Goal: Task Accomplishment & Management: Manage account settings

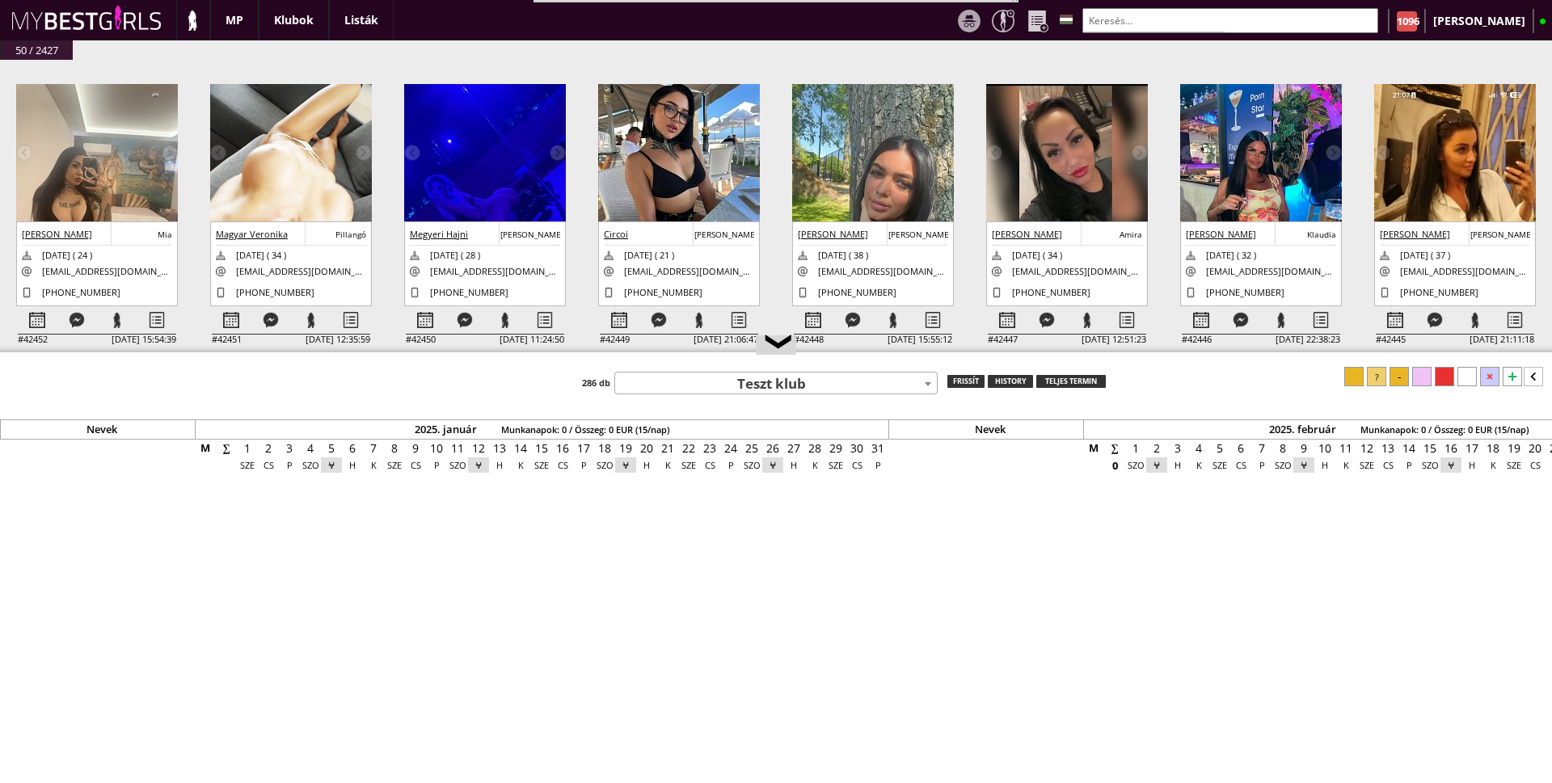
click at [255, 114] on img at bounding box center [291, 205] width 162 height 242
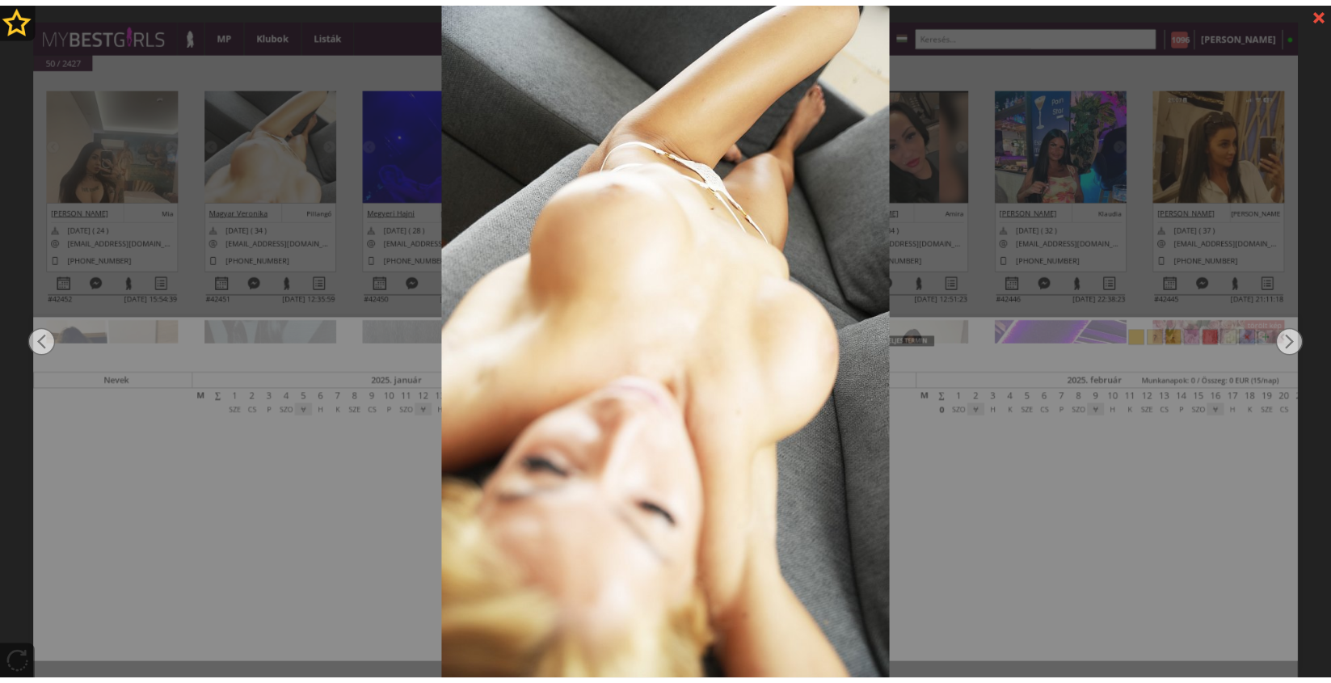
scroll to position [0, 6871]
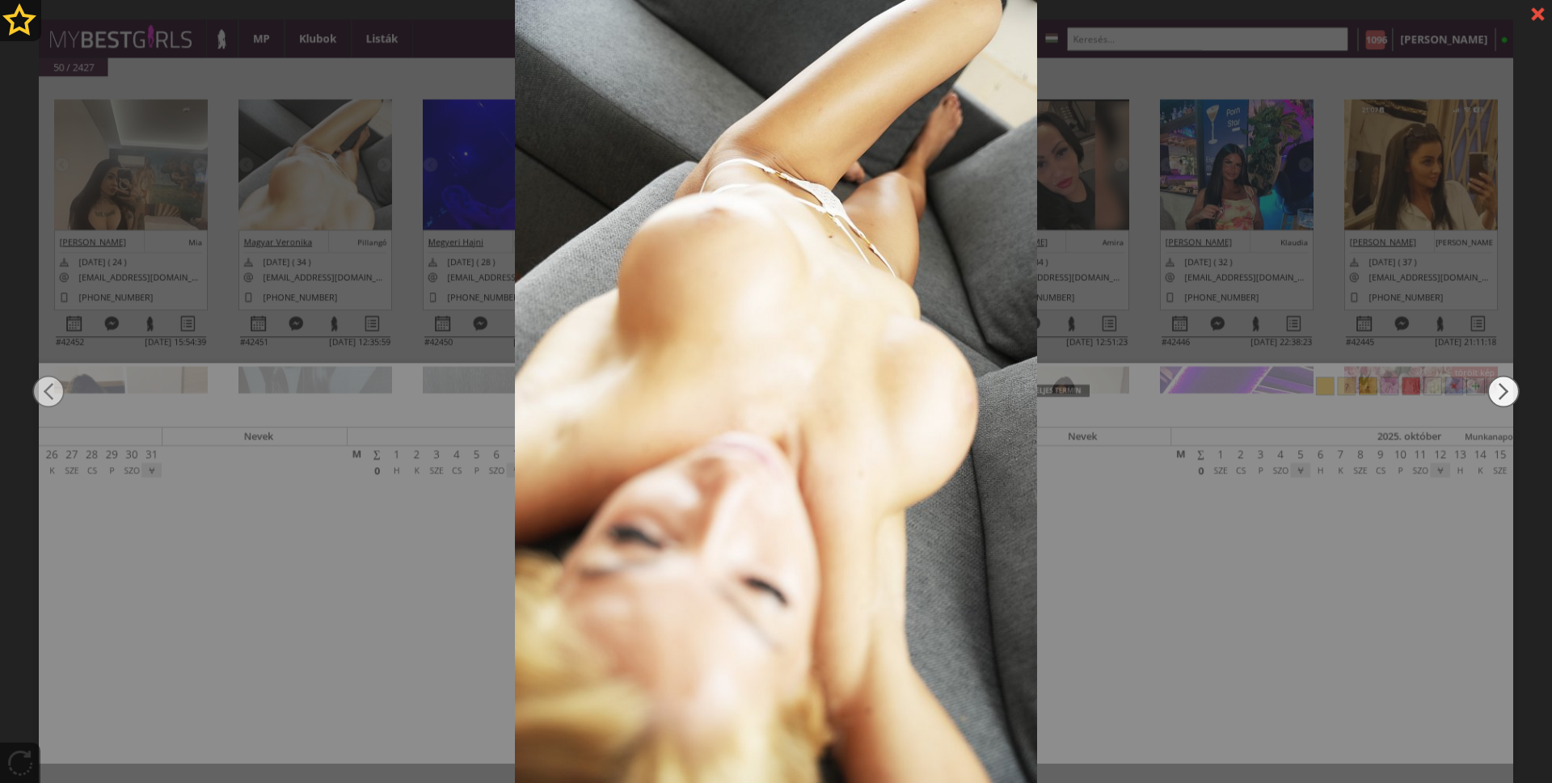
click at [1494, 384] on img at bounding box center [1503, 392] width 32 height 470
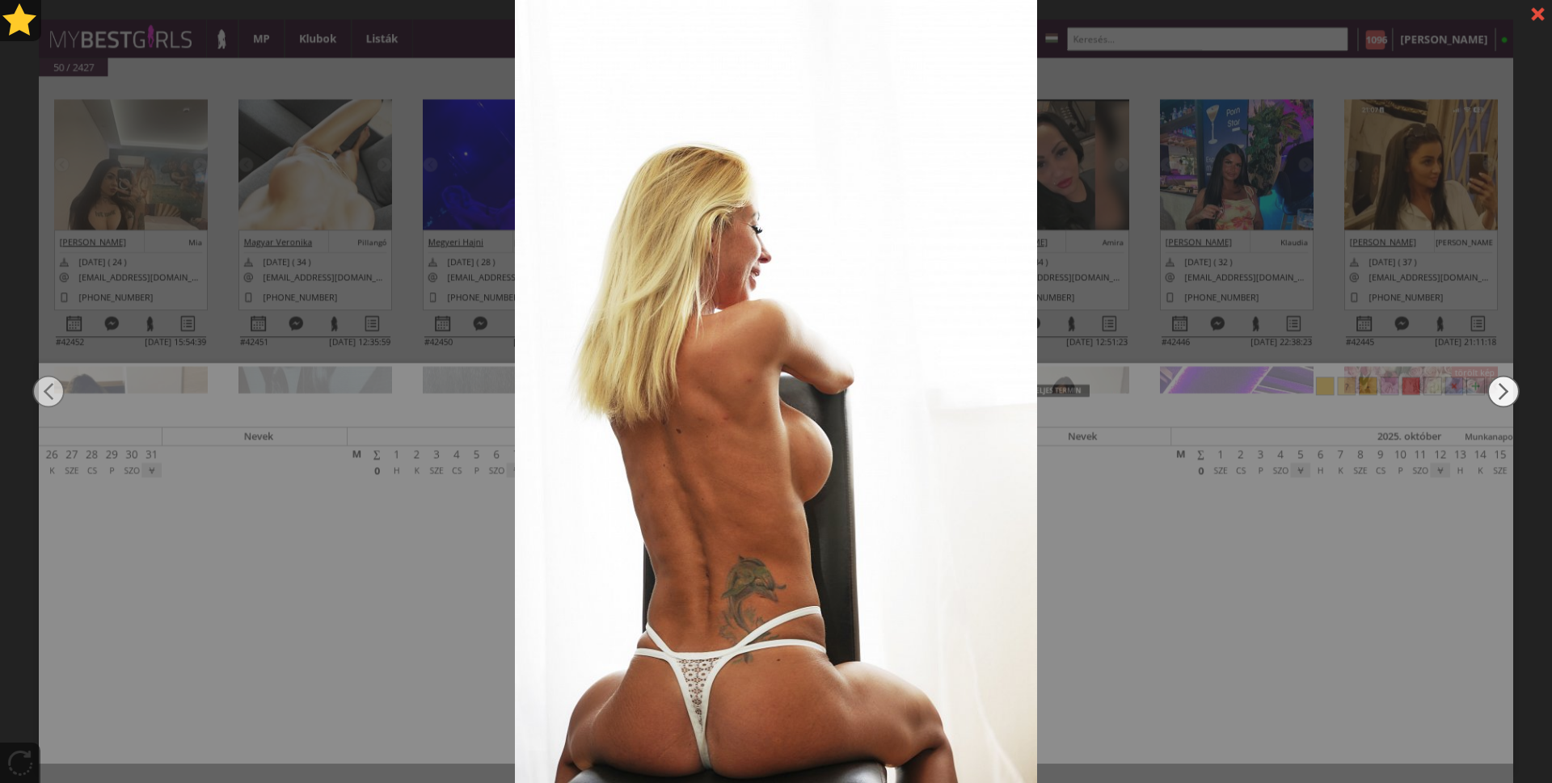
click at [1494, 384] on img at bounding box center [1503, 392] width 32 height 470
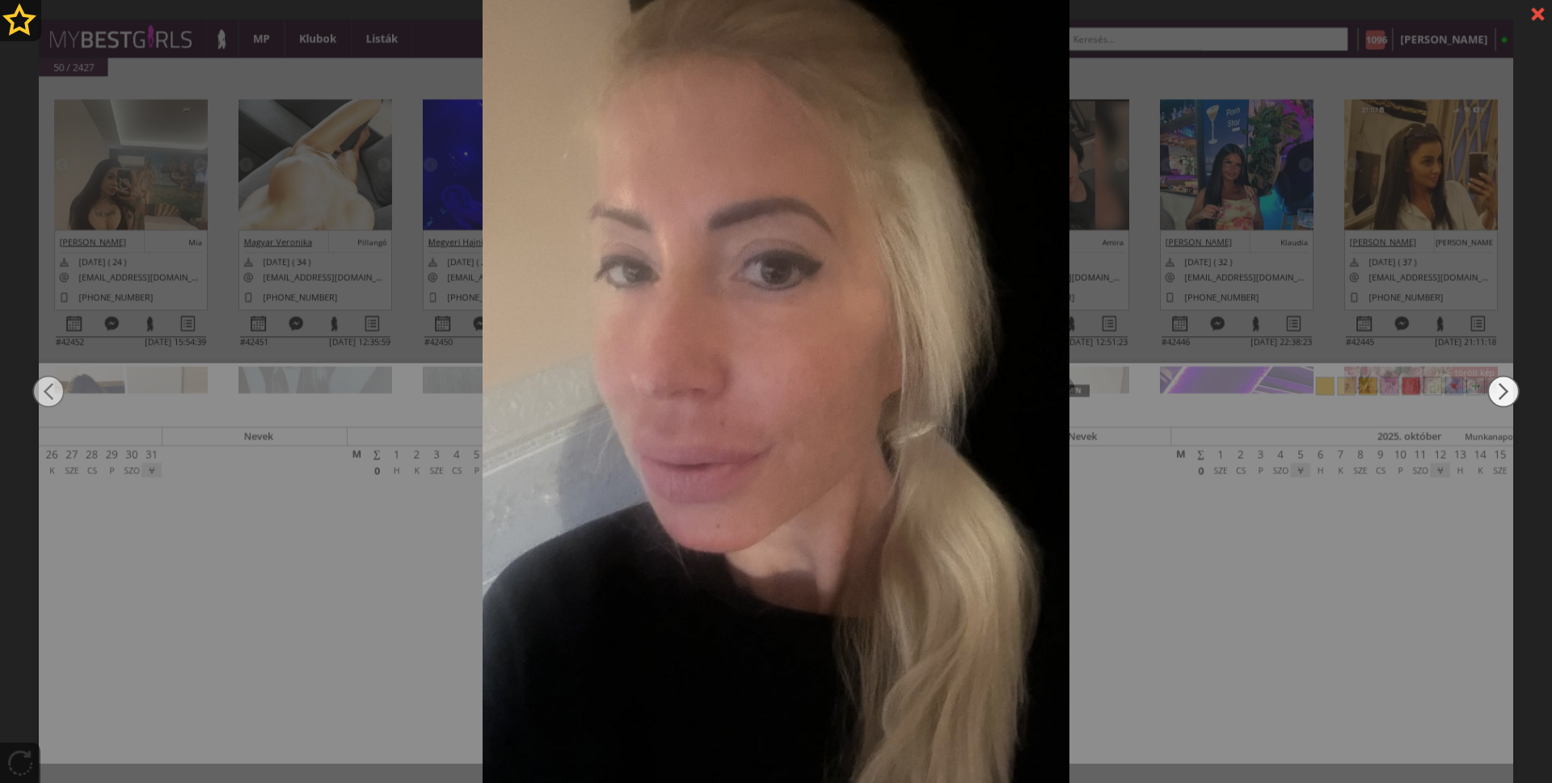
click at [1494, 384] on img at bounding box center [1503, 392] width 32 height 470
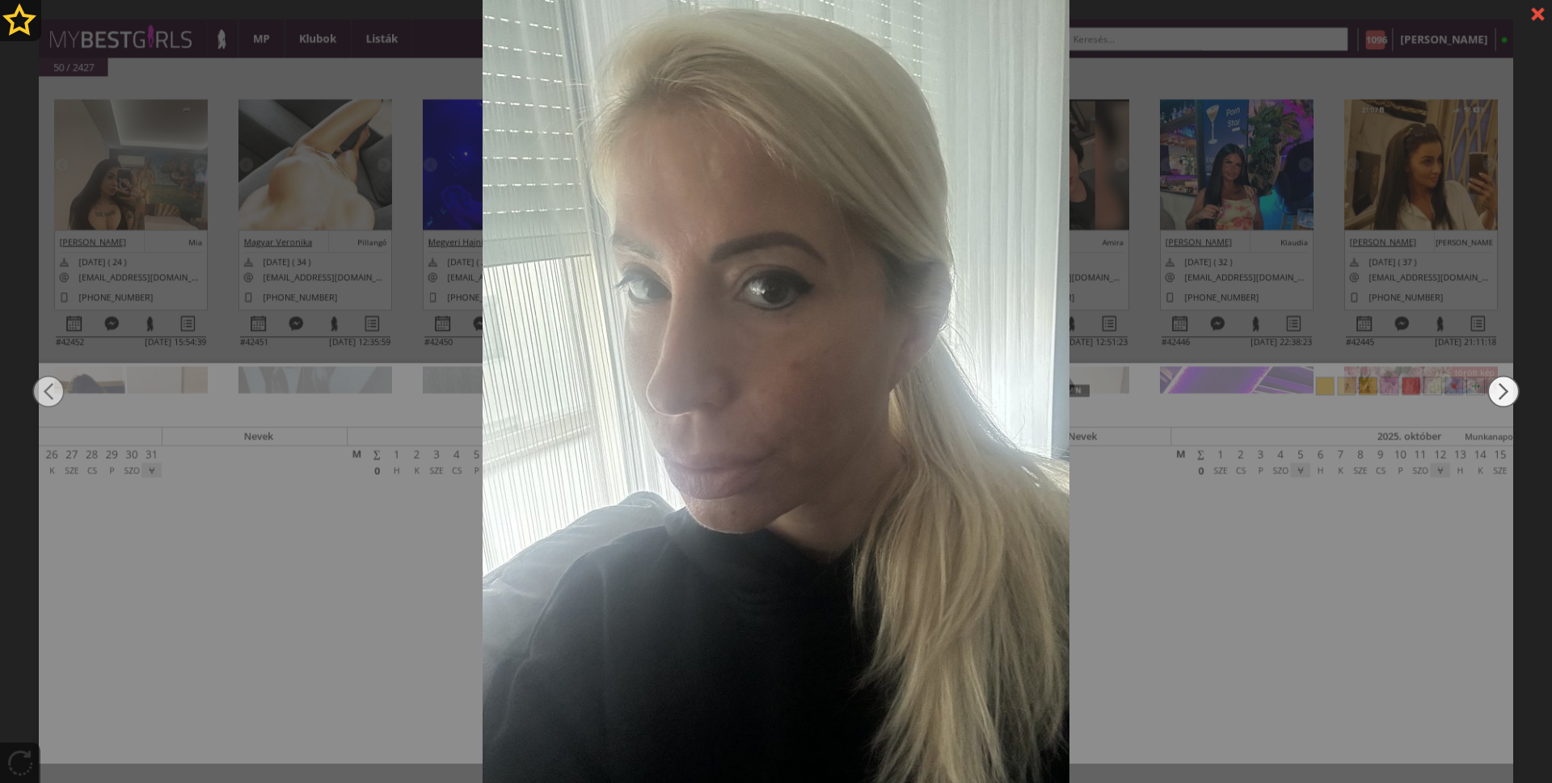
click at [1494, 384] on img at bounding box center [1503, 392] width 32 height 470
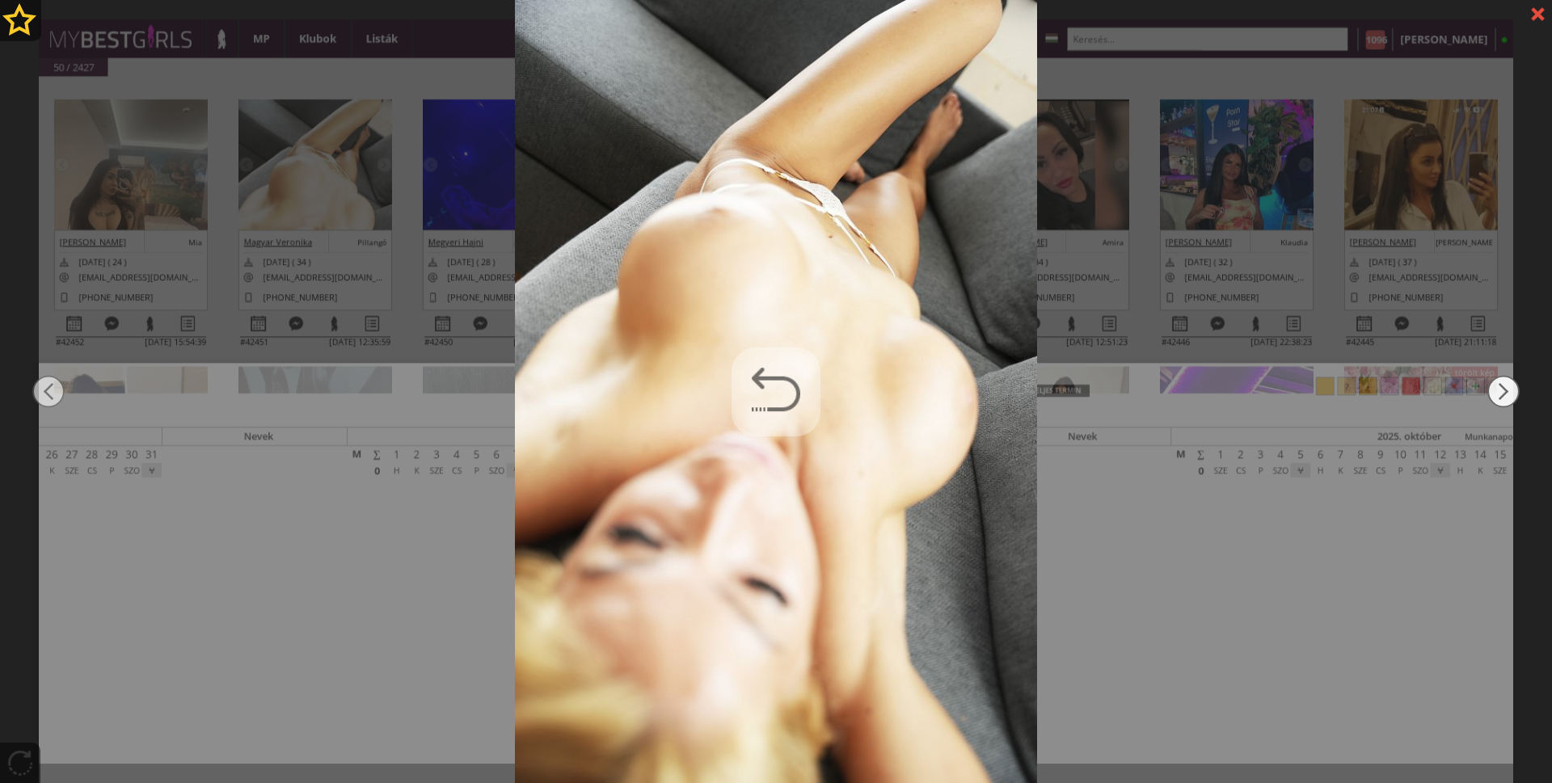
click at [1494, 384] on img at bounding box center [1503, 392] width 32 height 470
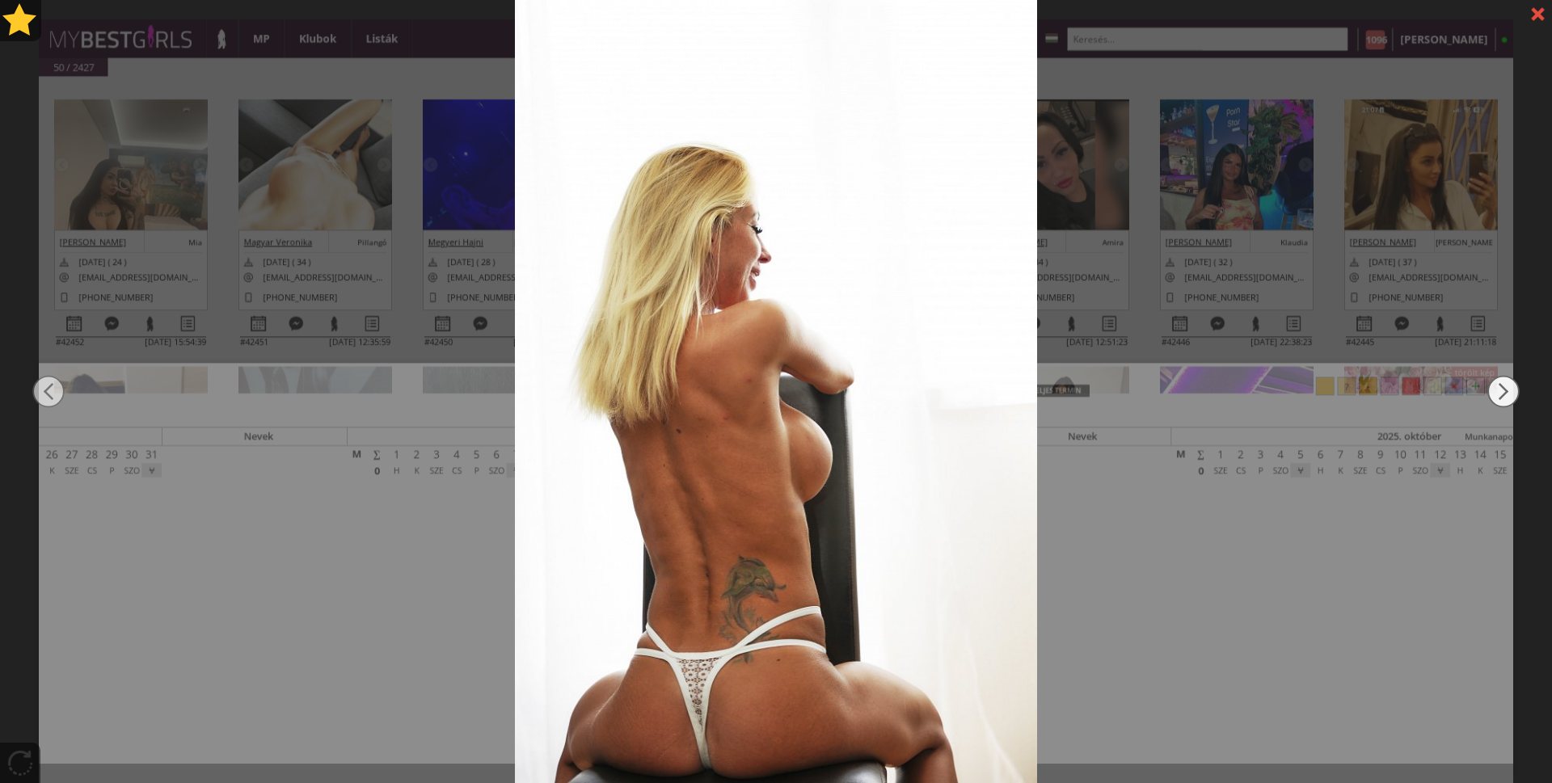
click at [1494, 384] on img at bounding box center [1503, 392] width 32 height 470
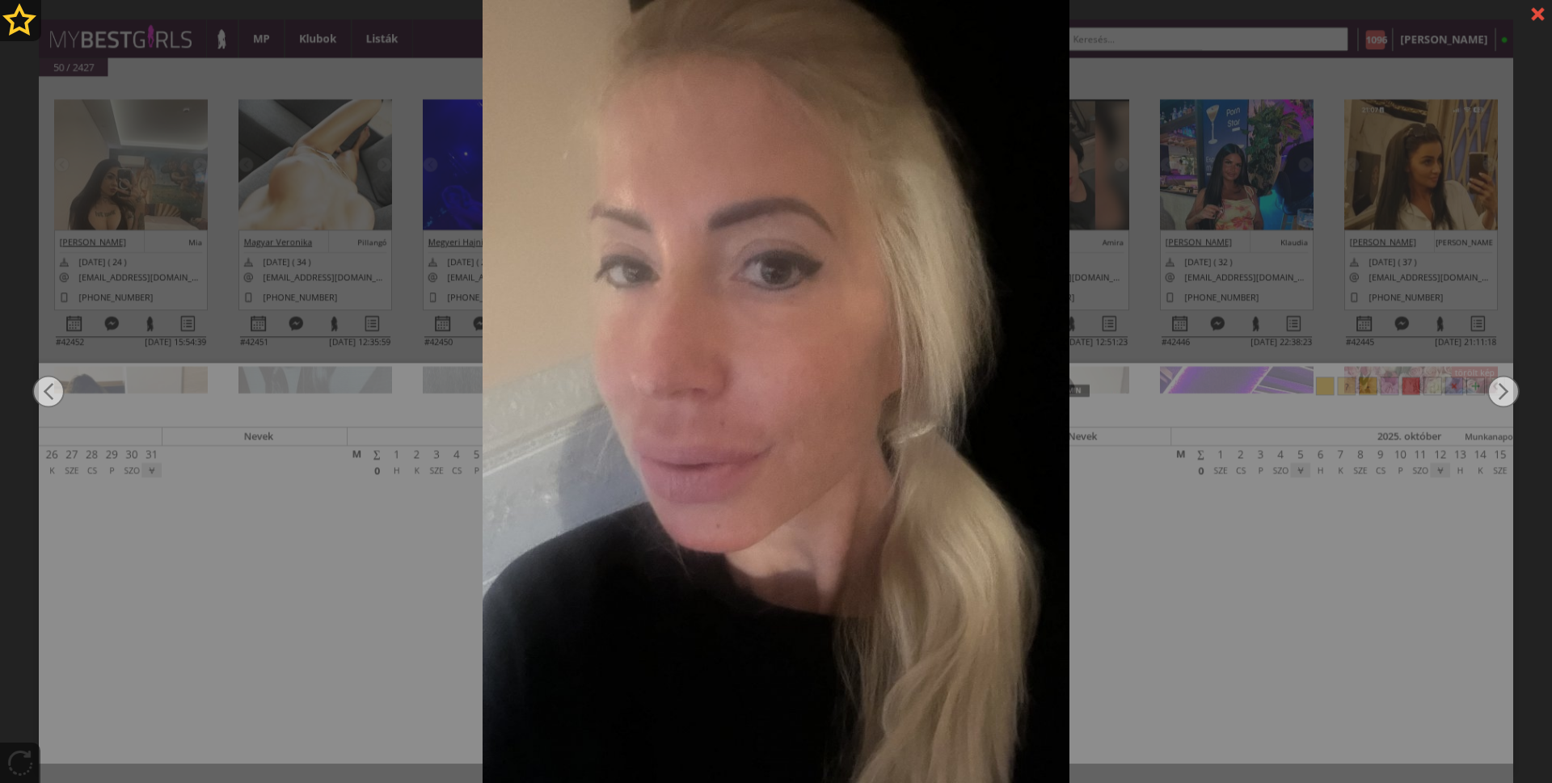
click at [1526, 16] on div at bounding box center [1537, 14] width 28 height 28
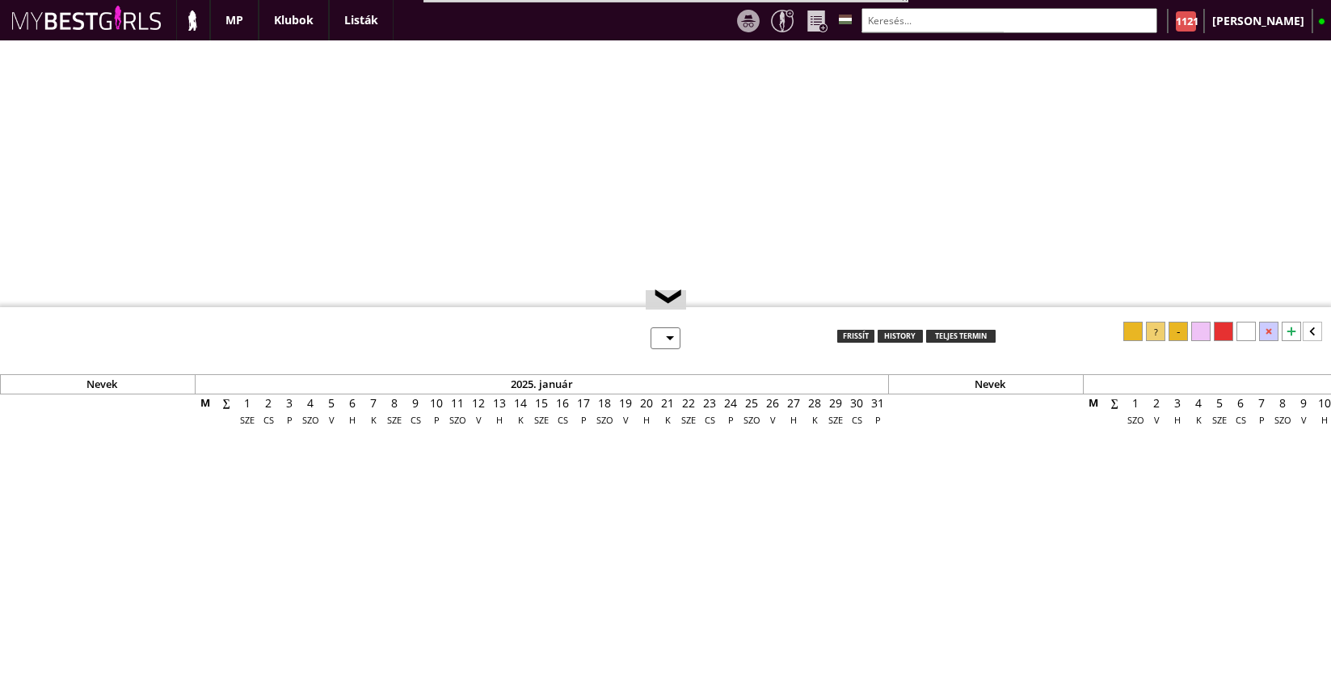
select select "0"
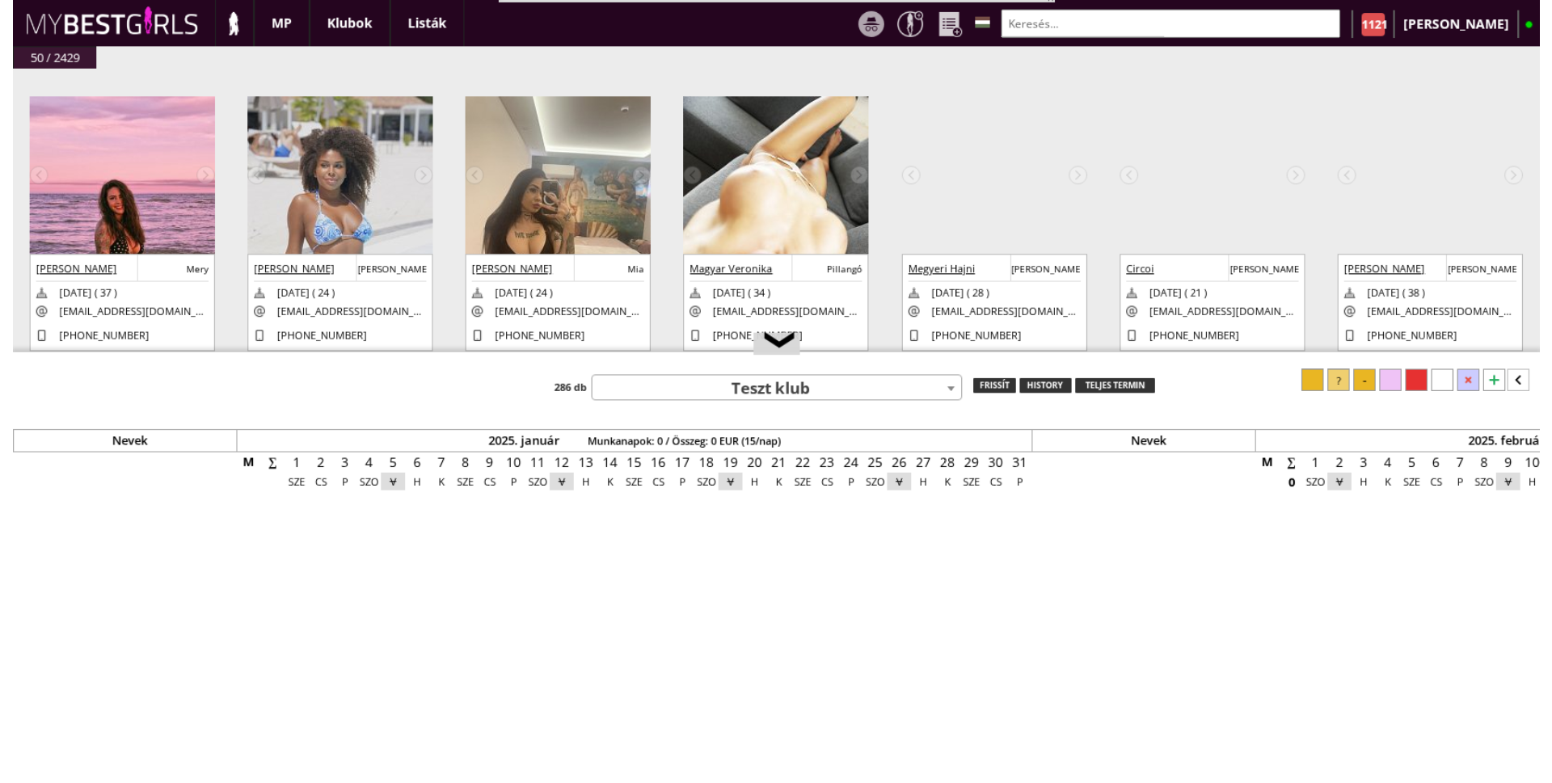
scroll to position [0, 7044]
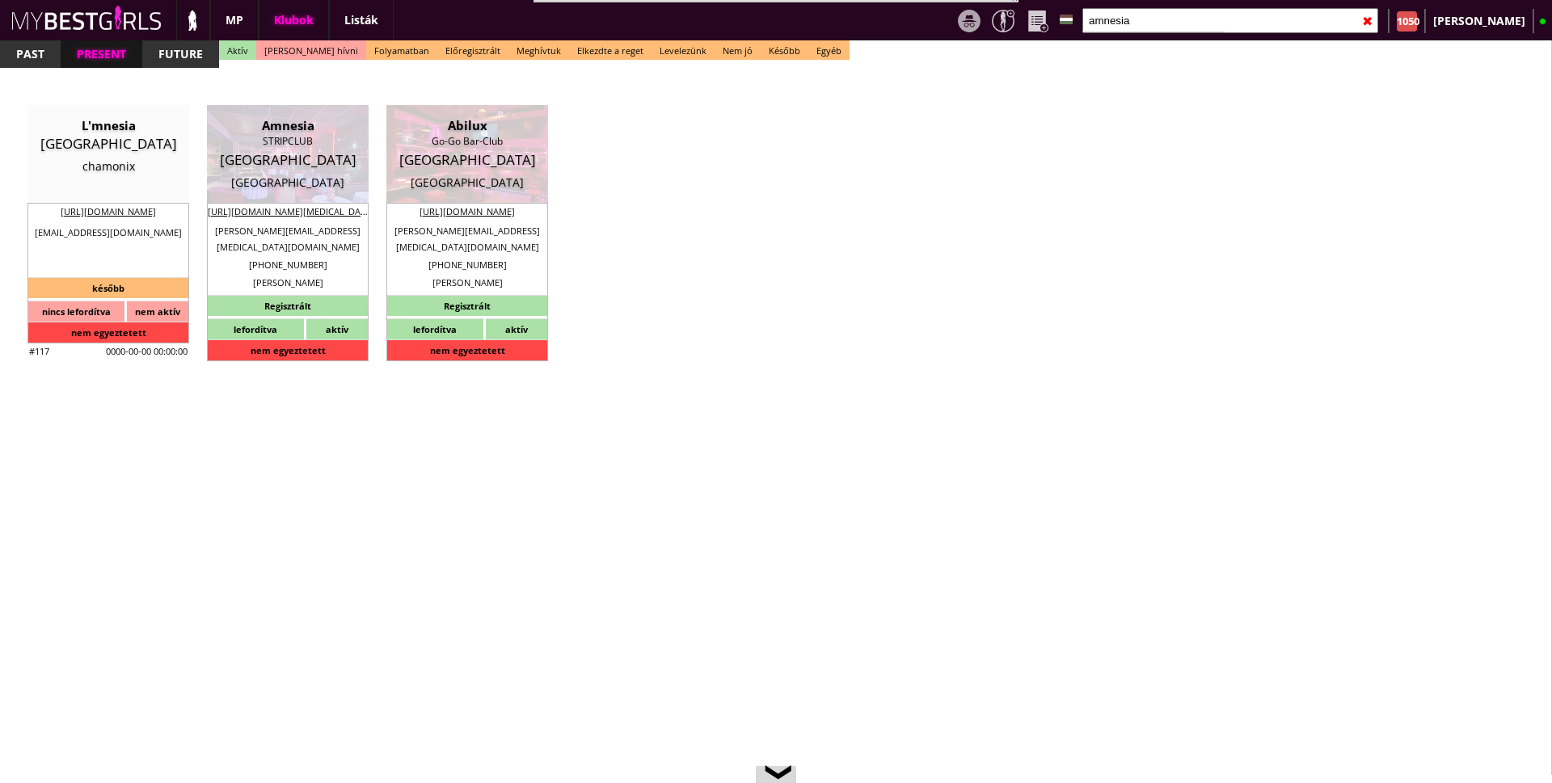
select select "reg"
select select "weeks"
select select "0"
select select "flat"
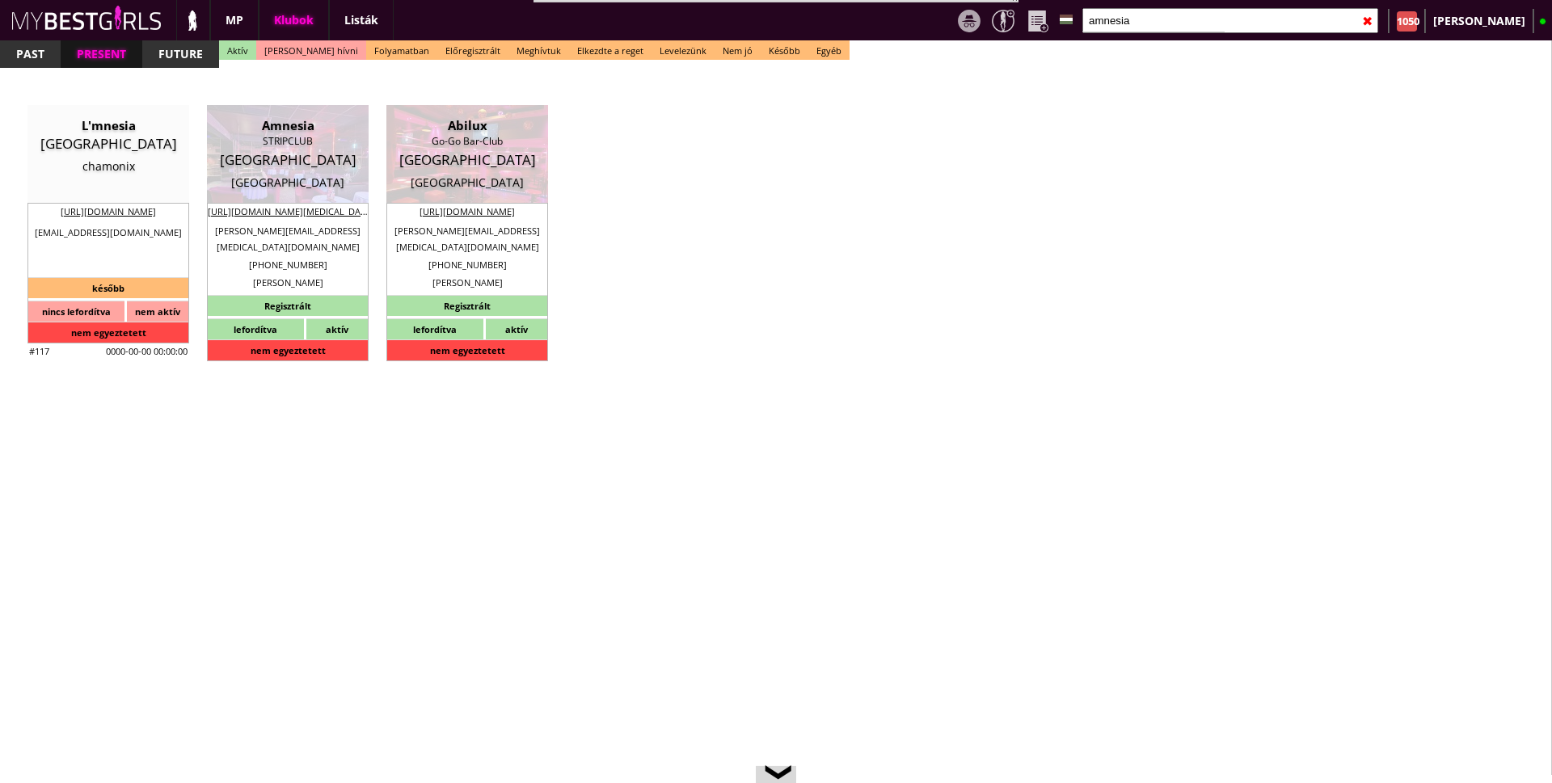
select select "0"
select select "weekly"
